Goal: Navigation & Orientation: Find specific page/section

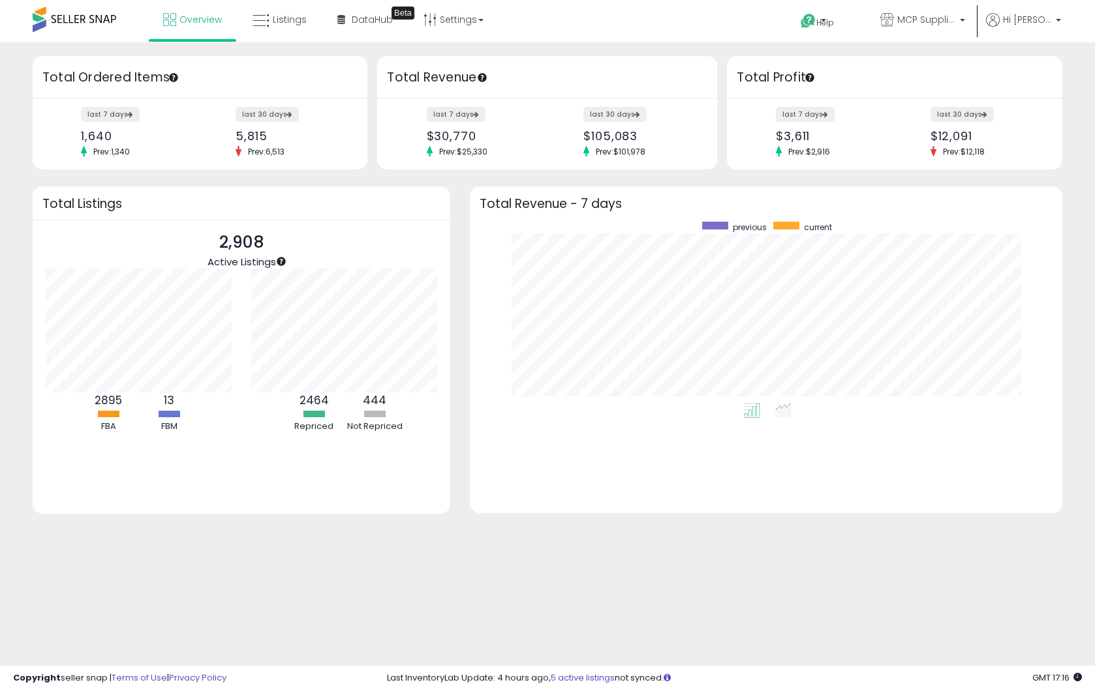
click at [160, 25] on link "Overview" at bounding box center [192, 19] width 78 height 39
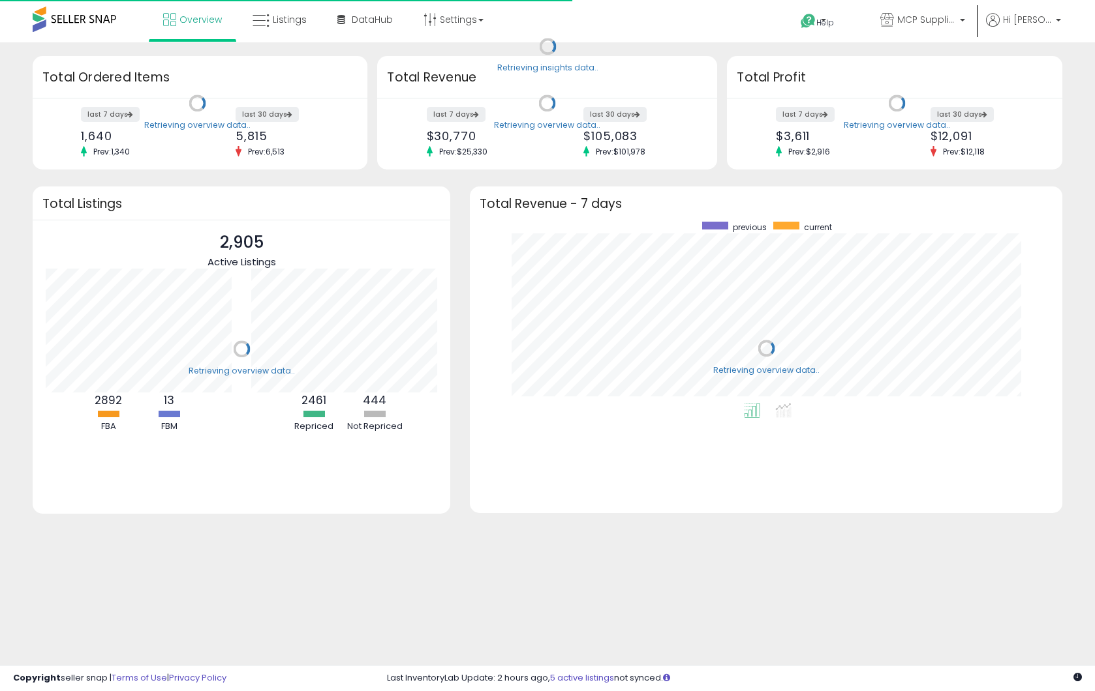
scroll to position [181, 566]
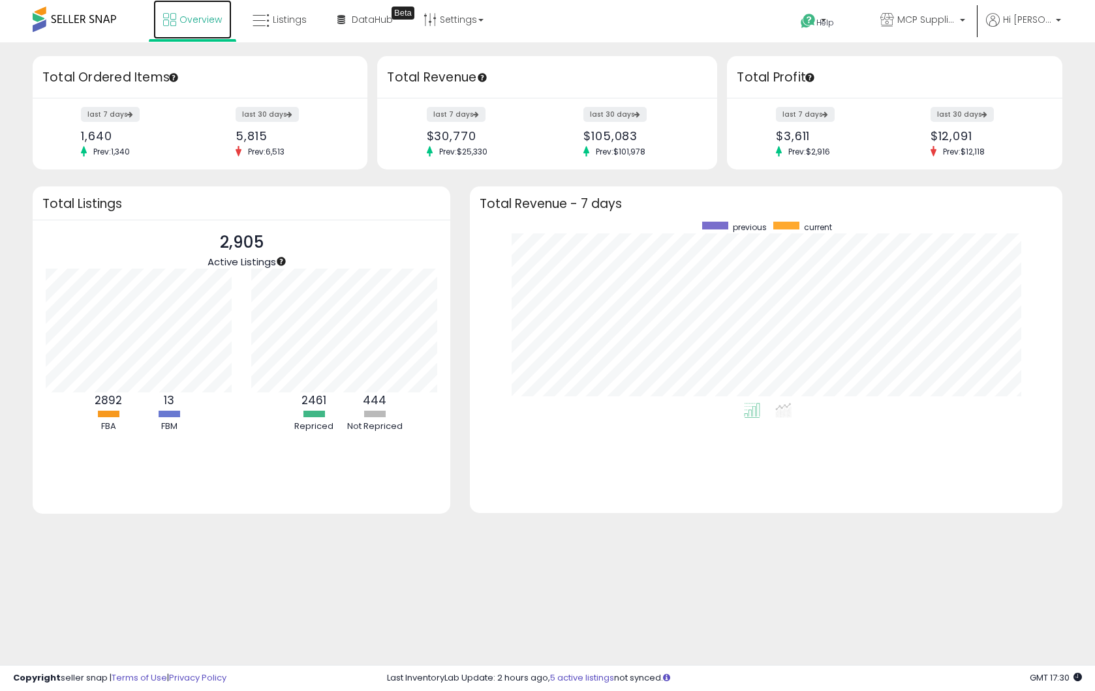
click at [215, 23] on span "Overview" at bounding box center [200, 19] width 42 height 13
